Goal: Transaction & Acquisition: Purchase product/service

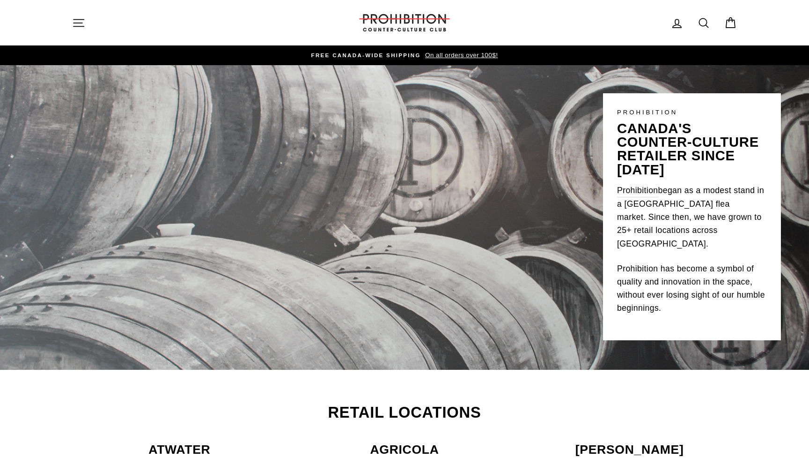
click at [78, 12] on div "Site navigation" at bounding box center [208, 22] width 272 height 27
click at [78, 25] on icon "button" at bounding box center [78, 22] width 13 height 13
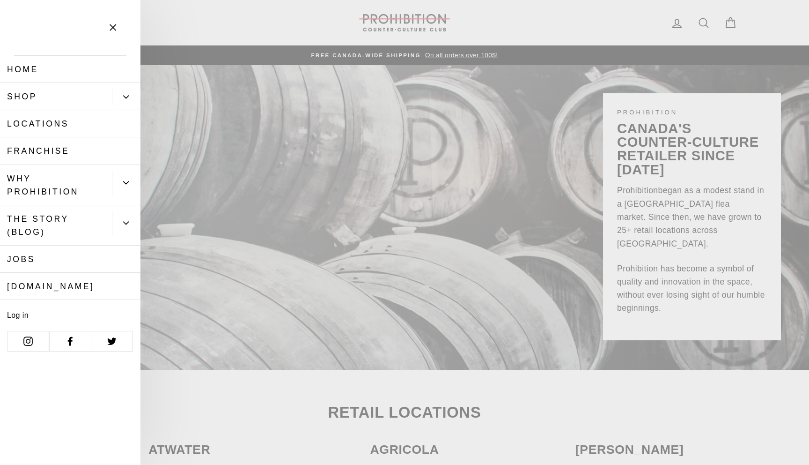
click at [111, 98] on link "Shop" at bounding box center [56, 96] width 112 height 27
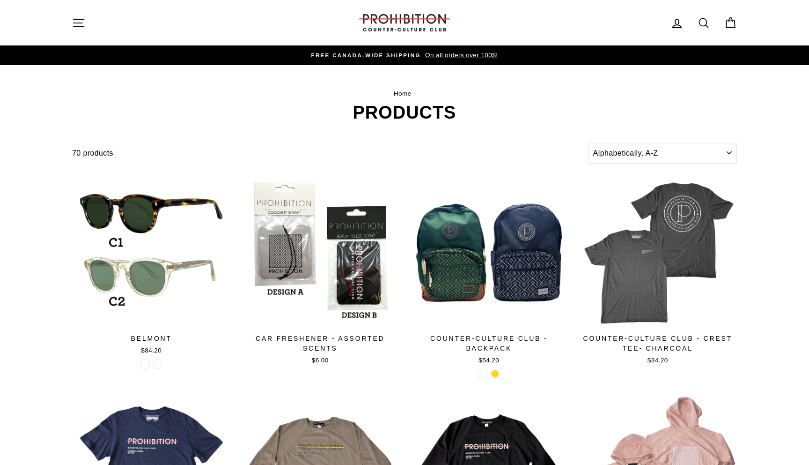
click at [699, 27] on icon at bounding box center [703, 22] width 13 height 13
type input "butane"
click at [72, 7] on button "Search" at bounding box center [82, 22] width 20 height 31
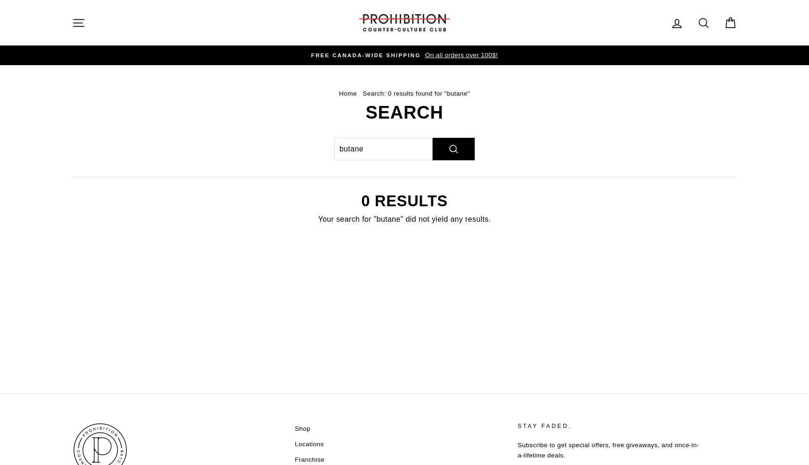
click at [83, 26] on icon "button" at bounding box center [79, 22] width 10 height 7
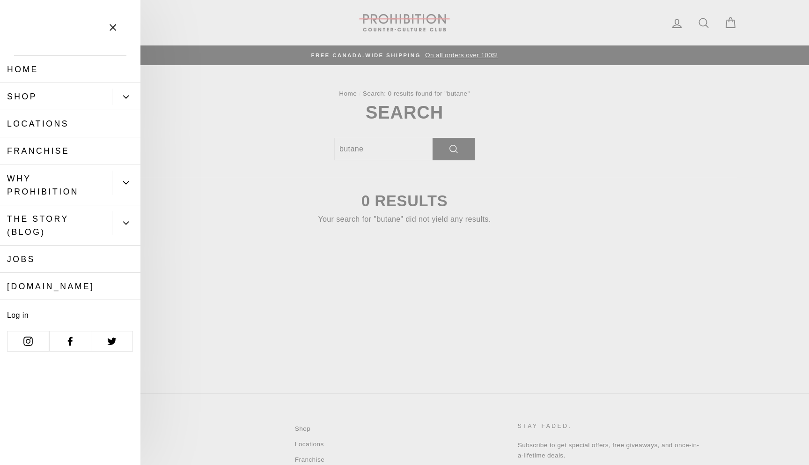
click at [127, 96] on icon "Primary" at bounding box center [126, 97] width 5 height 2
